Goal: Check status: Check status

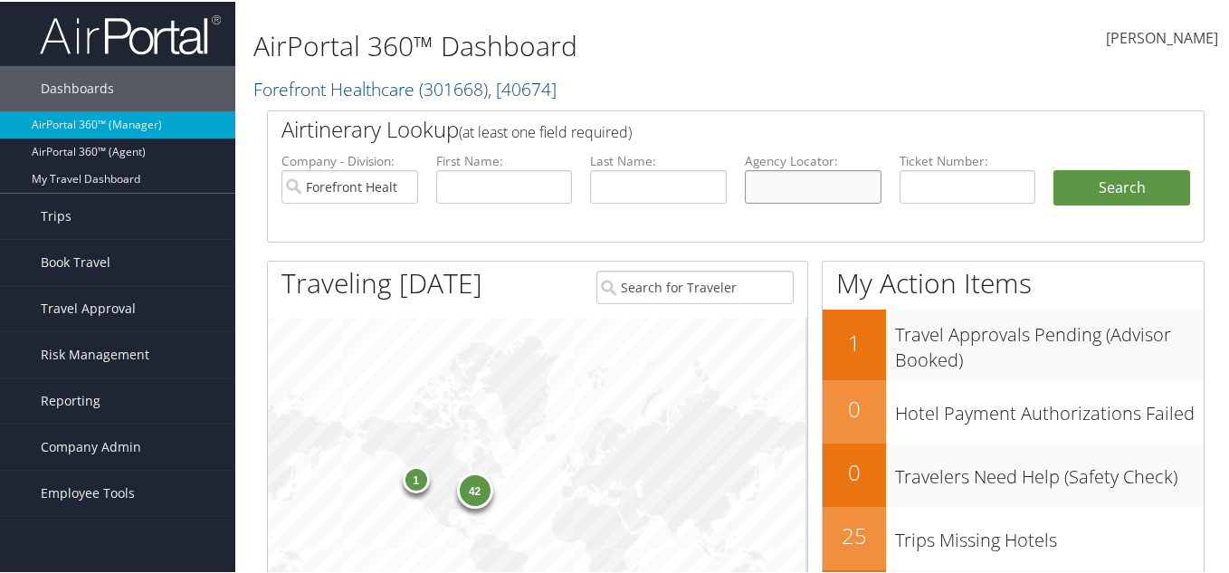
click at [759, 193] on input "text" at bounding box center [813, 184] width 137 height 33
paste input "YJWFIT"
type input "YJWFIT"
click at [404, 182] on input "Forefront Healthcare" at bounding box center [349, 184] width 137 height 33
click at [1080, 174] on button "Search" at bounding box center [1122, 186] width 137 height 36
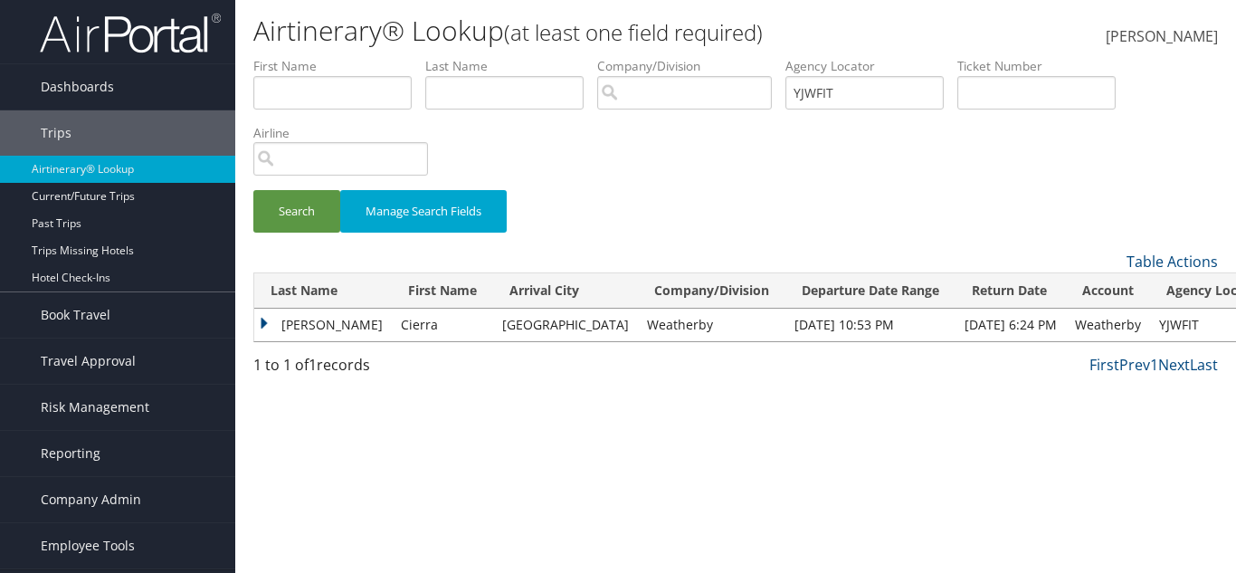
click at [300, 331] on td "Moss" at bounding box center [323, 325] width 138 height 33
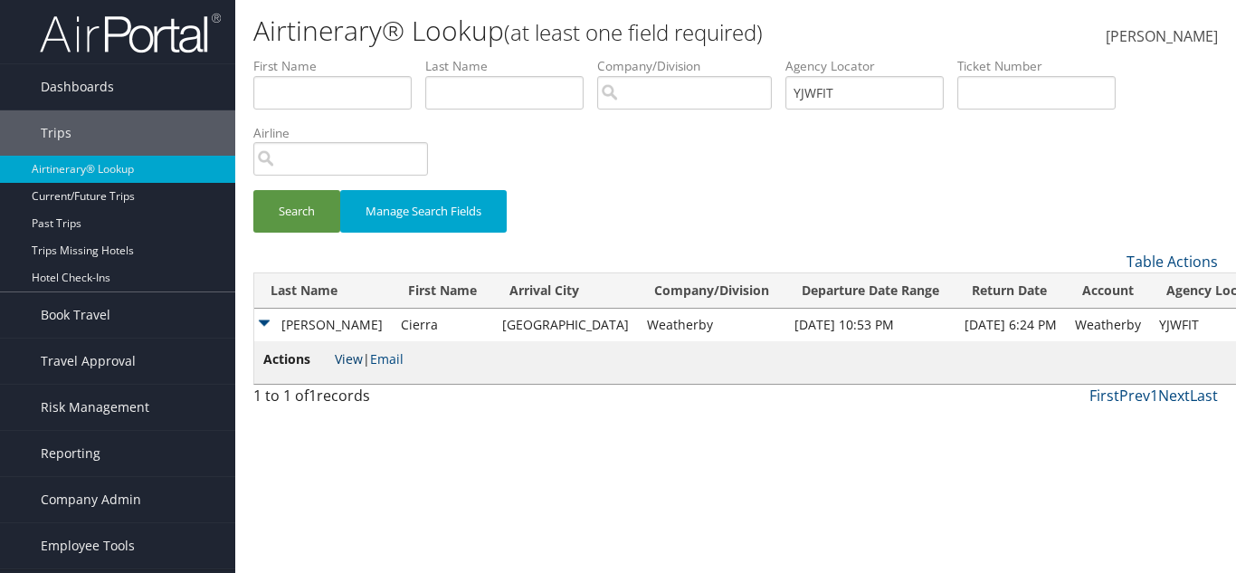
click at [347, 359] on link "View" at bounding box center [349, 358] width 28 height 17
click at [314, 204] on button "Search" at bounding box center [296, 211] width 87 height 43
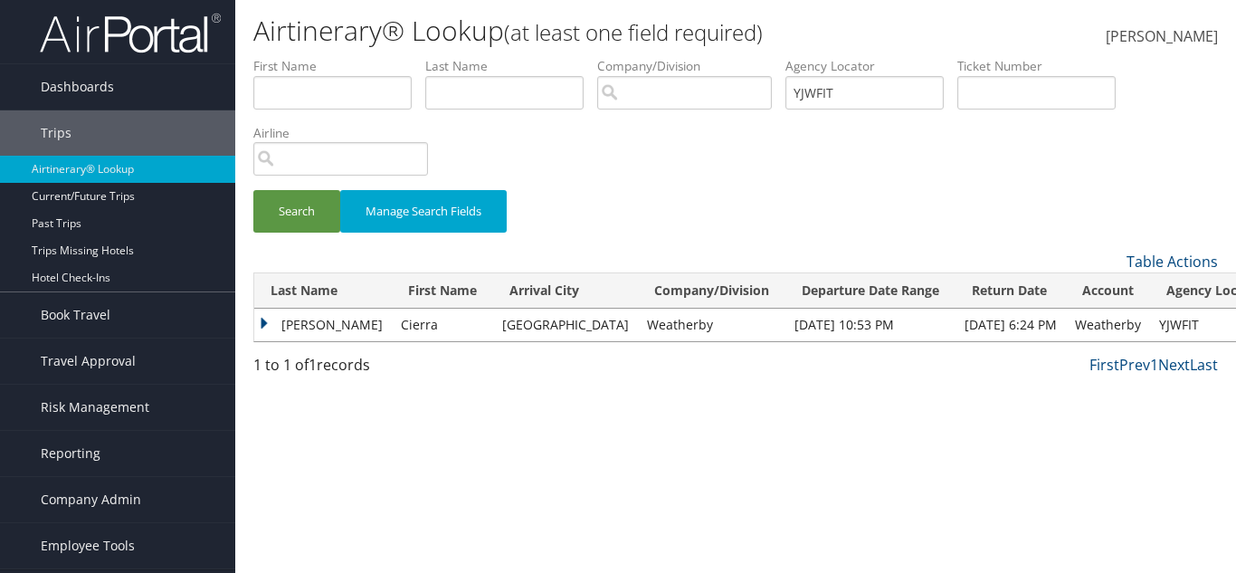
click at [301, 319] on td "Moss" at bounding box center [323, 325] width 138 height 33
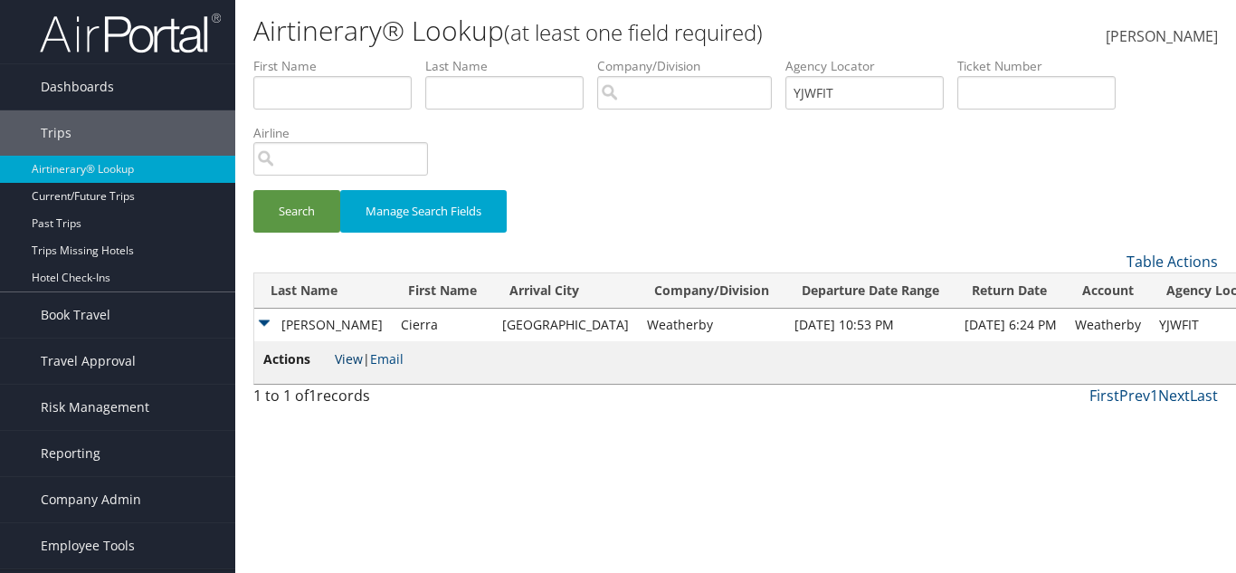
click at [345, 358] on link "View" at bounding box center [349, 358] width 28 height 17
click at [832, 81] on input "YJWFIT" at bounding box center [865, 92] width 158 height 33
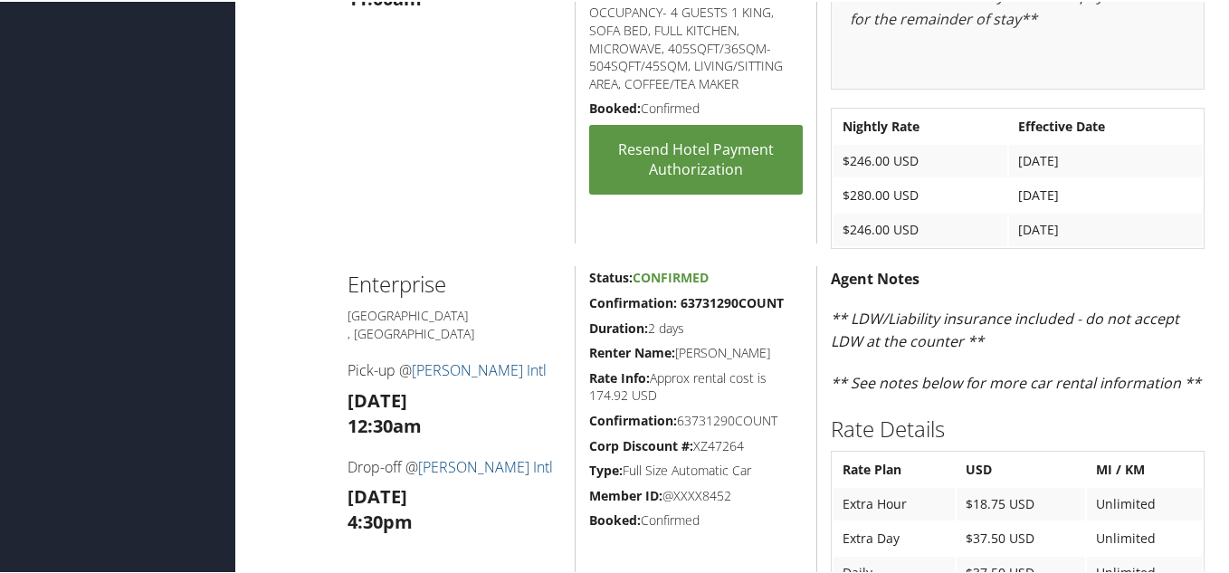
scroll to position [1177, 0]
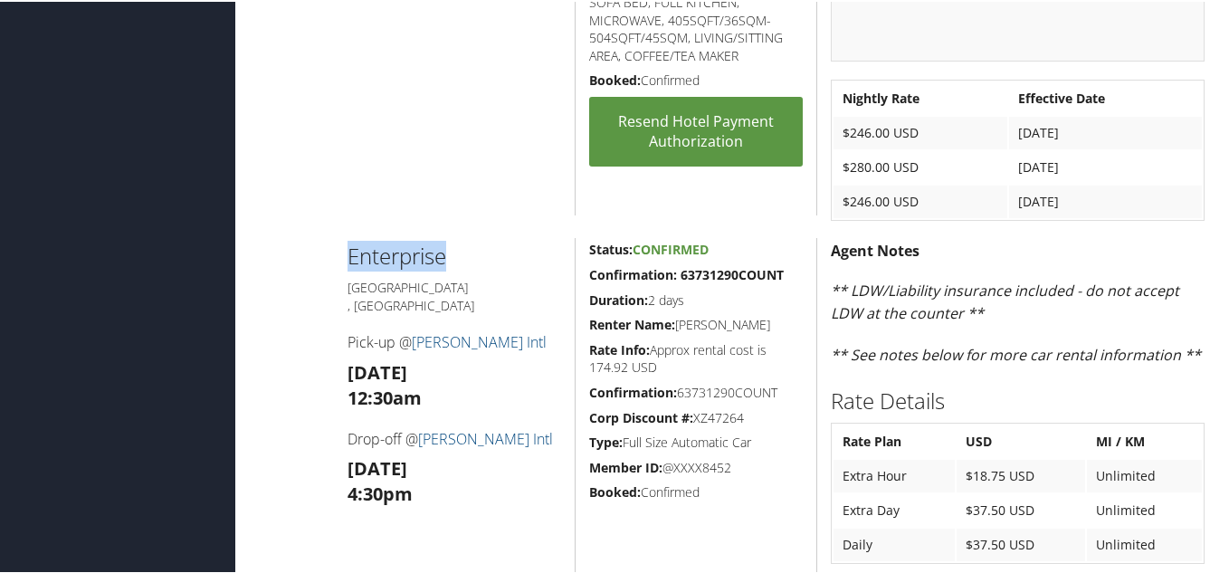
drag, startPoint x: 472, startPoint y: 250, endPoint x: 345, endPoint y: 257, distance: 126.9
click at [345, 257] on div "Enterprise Cleveland , OH Pick-up @ Hopkins Intl Wed 10 Sep 12:30am Drop-off @ …" at bounding box center [455, 408] width 242 height 344
copy h2 "Enterprise"
drag, startPoint x: 405, startPoint y: 289, endPoint x: 348, endPoint y: 262, distance: 64.0
click at [348, 262] on div "Enterprise Cleveland , OH Pick-up @ Hopkins Intl Wed 10 Sep 12:30am Drop-off @ …" at bounding box center [455, 408] width 242 height 344
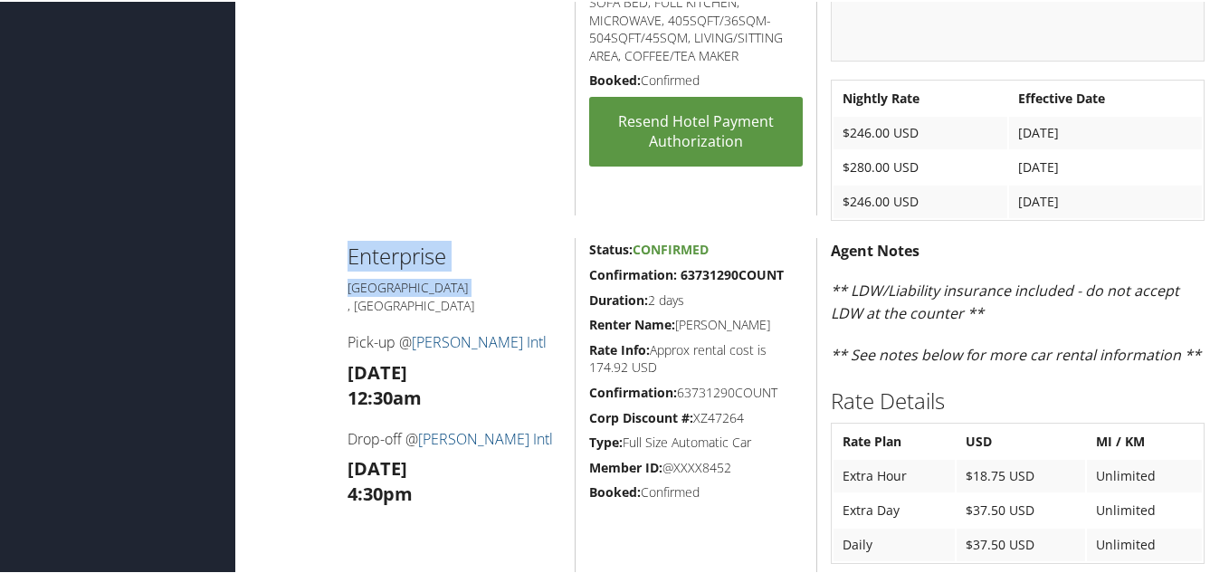
copy div "Enterprise Cleveland"
click at [714, 522] on div "Status: Confirmed Confirmation: 63731290COUNT Duration: 2 days Renter Name: MOS…" at bounding box center [696, 408] width 242 height 344
drag, startPoint x: 652, startPoint y: 346, endPoint x: 681, endPoint y: 363, distance: 33.7
click at [681, 363] on h5 "Rate Info: Approx rental cost is 174.92 USD" at bounding box center [696, 356] width 214 height 35
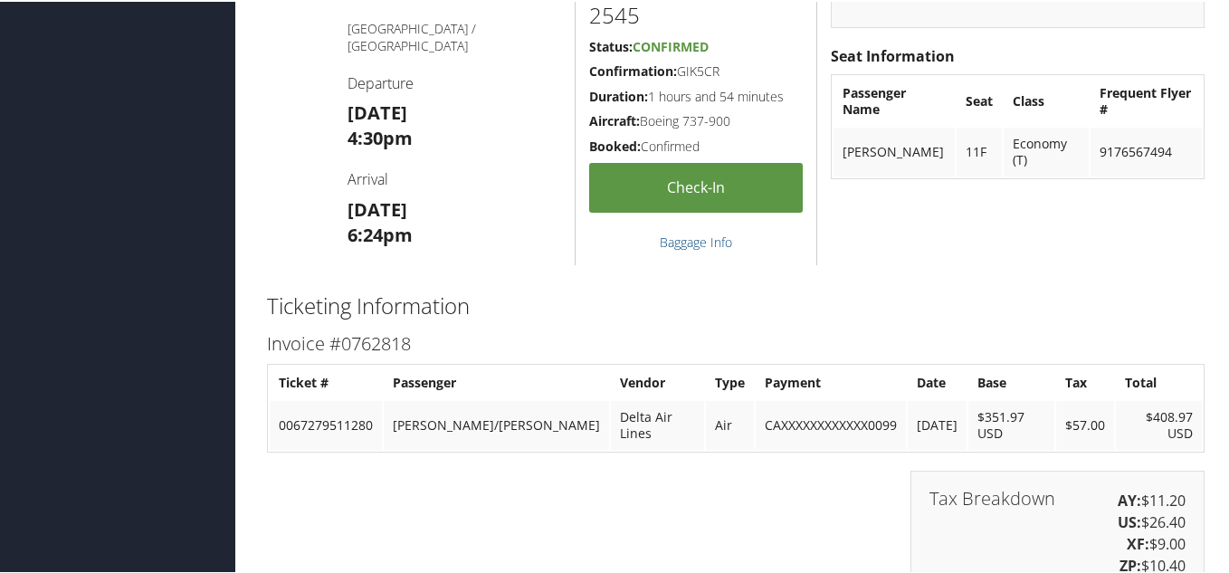
scroll to position [1810, 0]
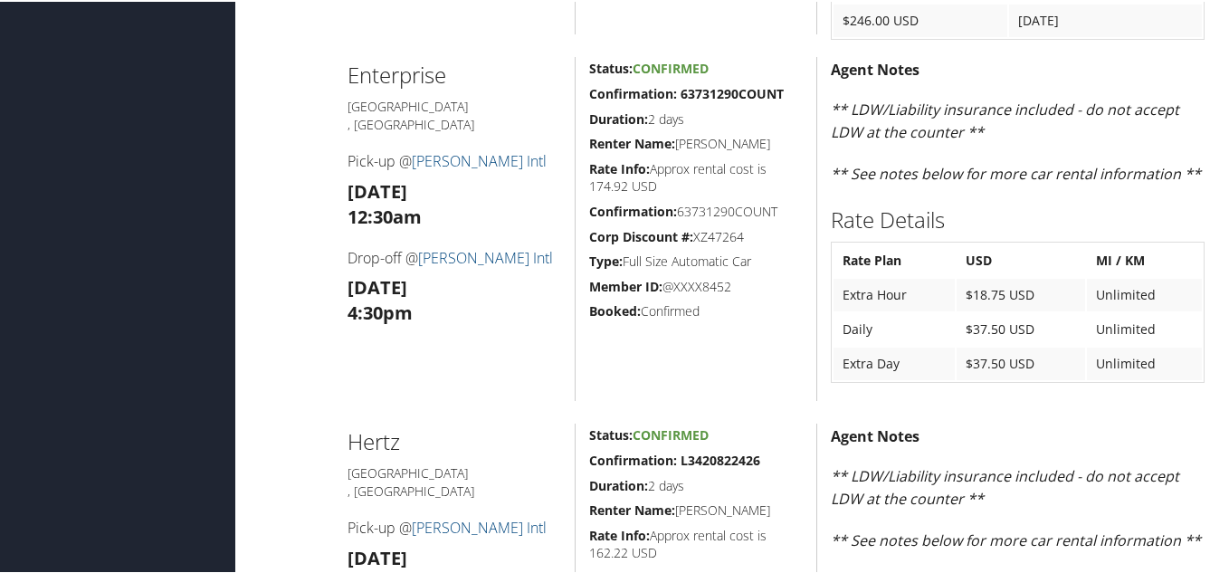
scroll to position [1267, 0]
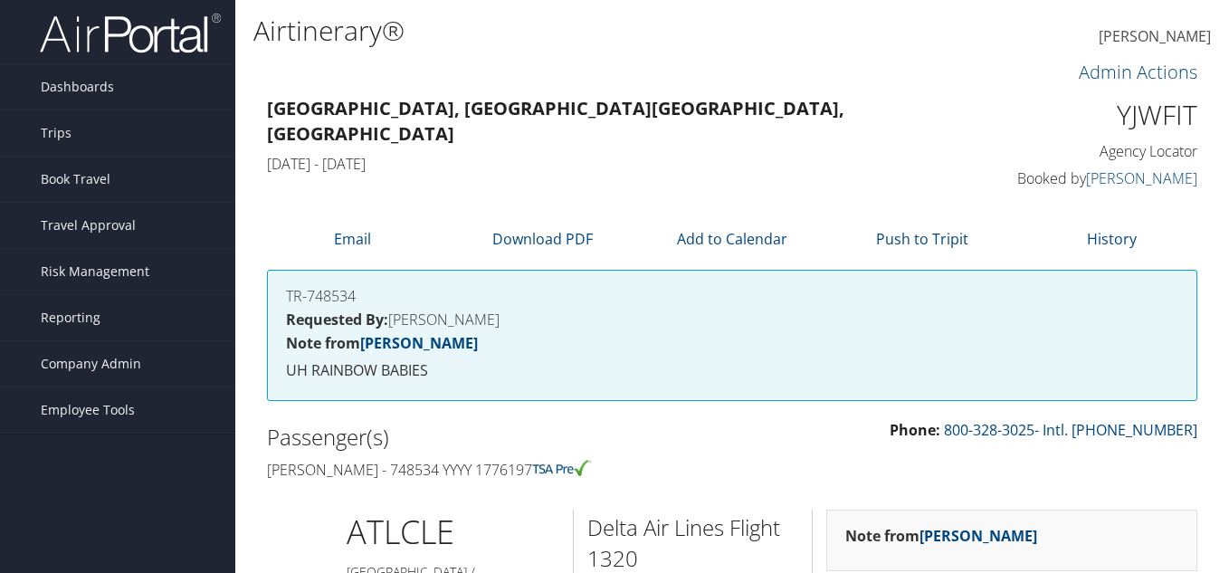
scroll to position [1267, 0]
